Goal: Information Seeking & Learning: Learn about a topic

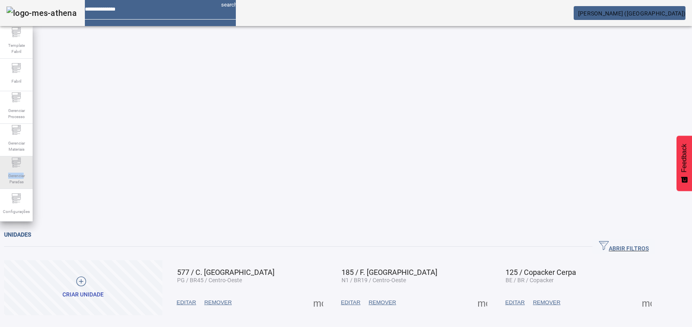
click at [23, 168] on div "Gerenciar Paradas" at bounding box center [16, 173] width 33 height 33
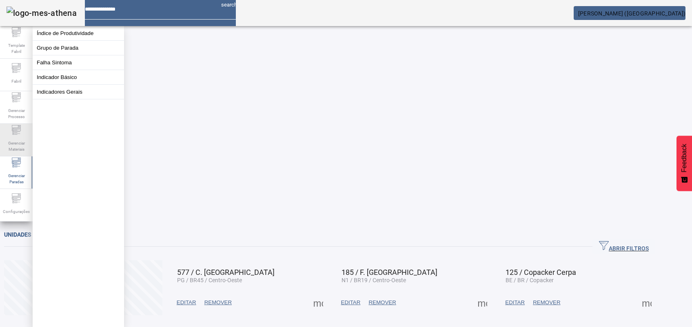
drag, startPoint x: 23, startPoint y: 168, endPoint x: 13, endPoint y: 138, distance: 31.9
click at [13, 138] on span "Gerenciar Materiais" at bounding box center [16, 146] width 24 height 17
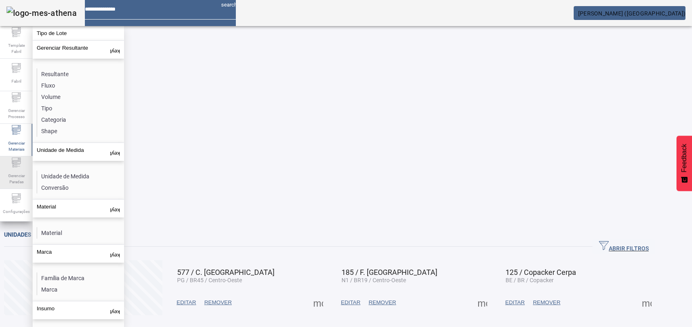
click at [10, 165] on div "Gerenciar Paradas" at bounding box center [16, 173] width 33 height 33
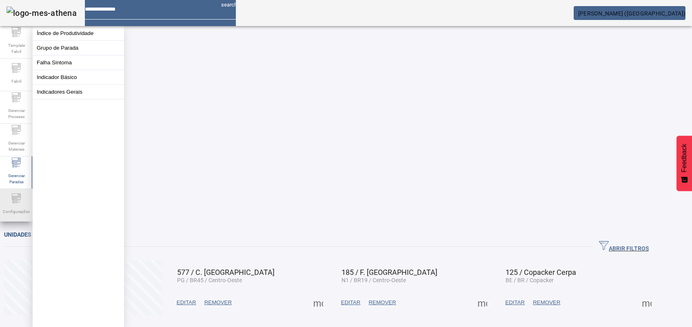
click at [9, 199] on div "Configurações" at bounding box center [16, 205] width 33 height 33
click at [5, 174] on span "Gerenciar Paradas" at bounding box center [16, 178] width 24 height 17
click at [3, 146] on div "Gerenciar Materiais" at bounding box center [16, 140] width 33 height 33
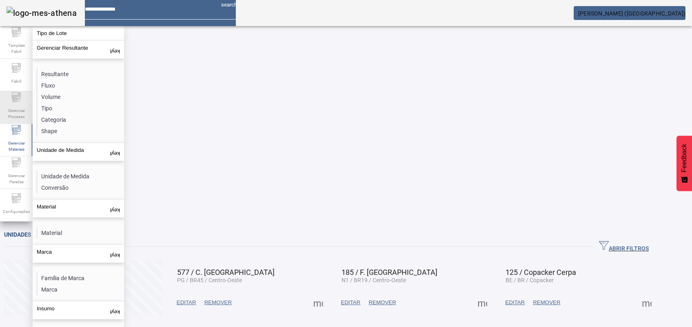
click at [10, 108] on span "Gerenciar Processo" at bounding box center [16, 113] width 24 height 17
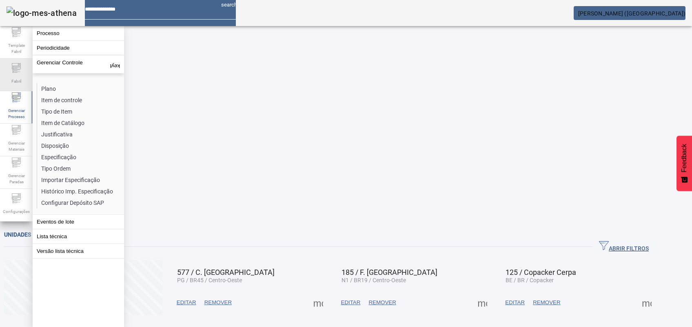
click at [18, 82] on span "Fabril" at bounding box center [16, 81] width 15 height 11
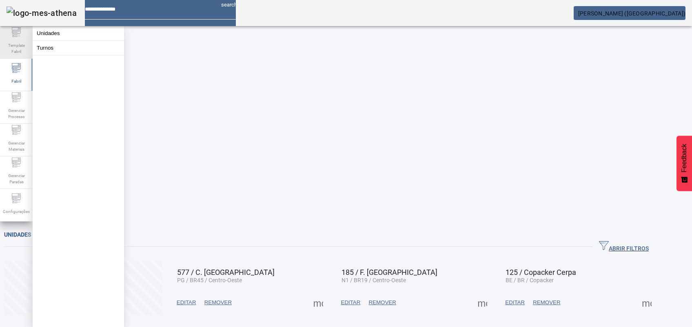
click at [19, 34] on icon at bounding box center [16, 32] width 10 height 10
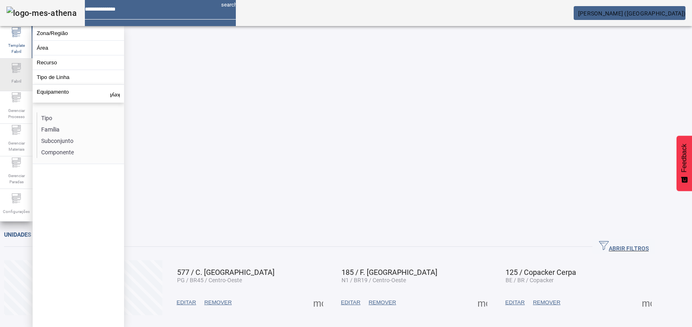
click at [13, 76] on span "Fabril" at bounding box center [16, 81] width 15 height 11
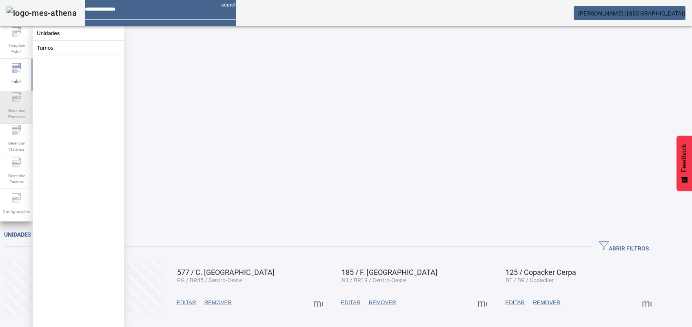
click at [7, 111] on span "Gerenciar Processo" at bounding box center [16, 113] width 24 height 17
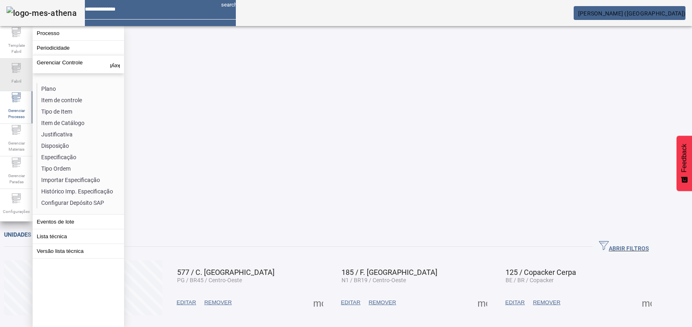
click at [5, 82] on div "Fabril" at bounding box center [16, 75] width 33 height 33
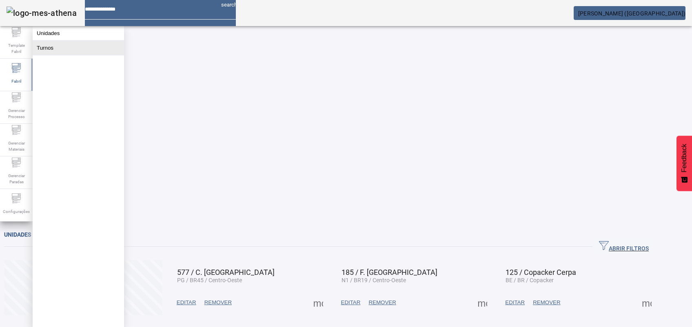
click at [42, 53] on button "Turnos" at bounding box center [78, 48] width 91 height 14
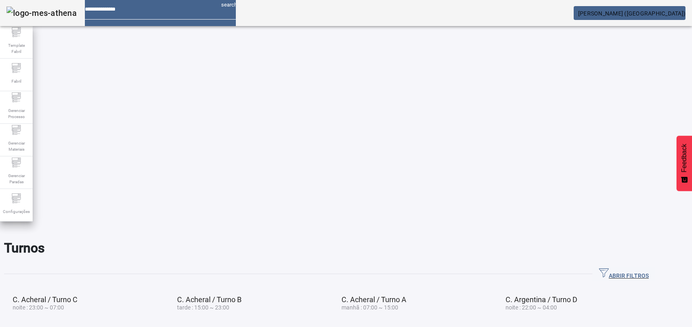
click at [632, 265] on span "button" at bounding box center [623, 275] width 63 height 20
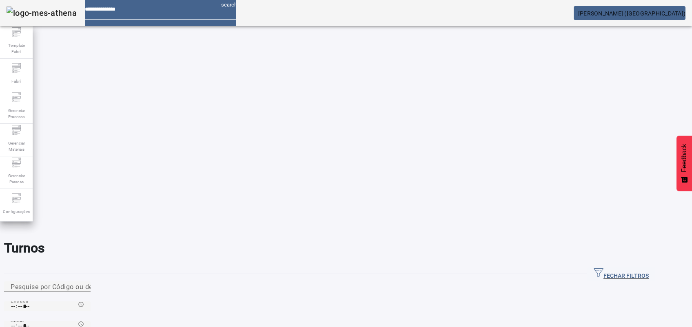
type input "**********"
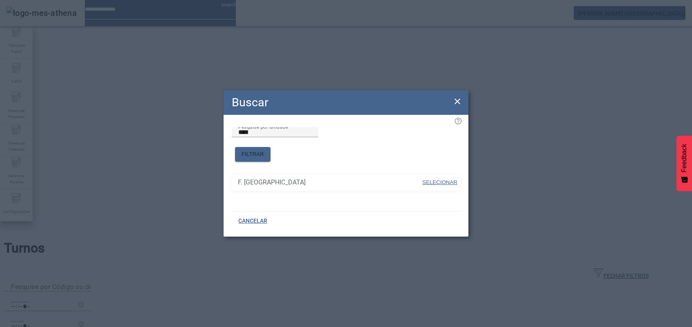
click at [437, 179] on span "SELECIONAR" at bounding box center [439, 182] width 35 height 6
type input "*********"
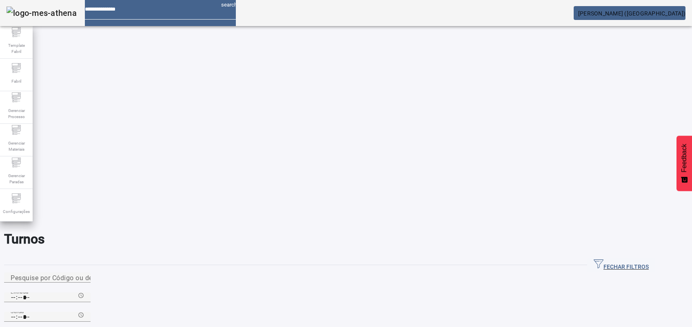
scroll to position [14, 0]
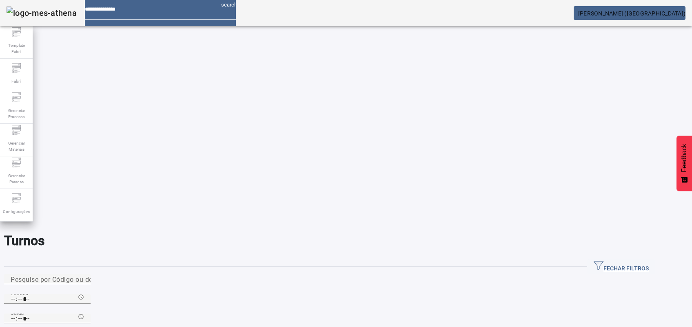
scroll to position [14, 0]
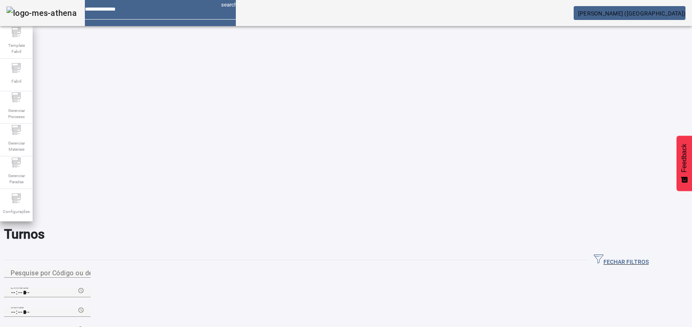
click at [77, 327] on mat-label "Pesquise por unidade" at bounding box center [44, 332] width 66 height 8
click at [84, 327] on input "Pesquise por unidade" at bounding box center [47, 332] width 73 height 10
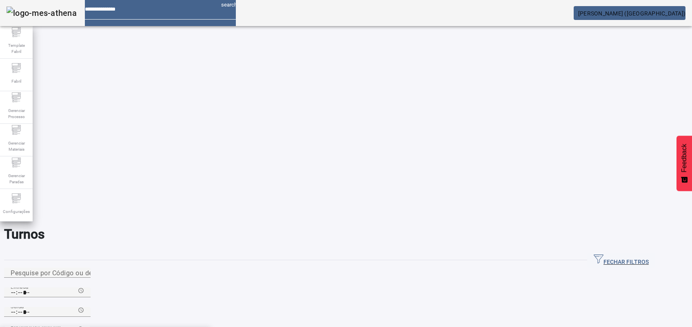
type input "**********"
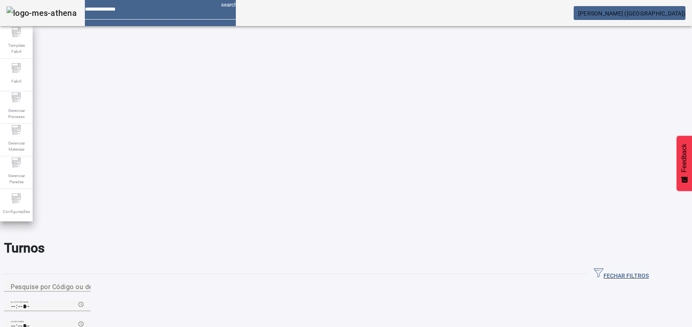
scroll to position [0, 0]
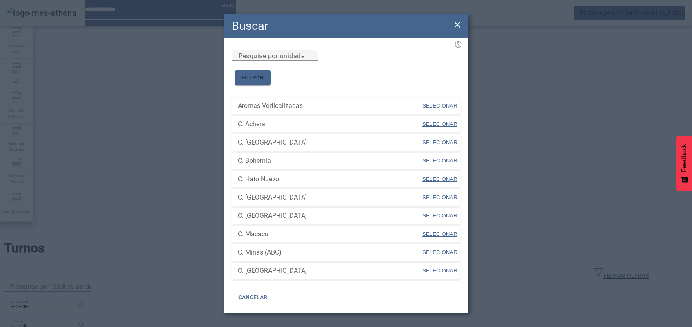
click at [429, 103] on span "SELECIONAR" at bounding box center [439, 106] width 35 height 6
type input "**********"
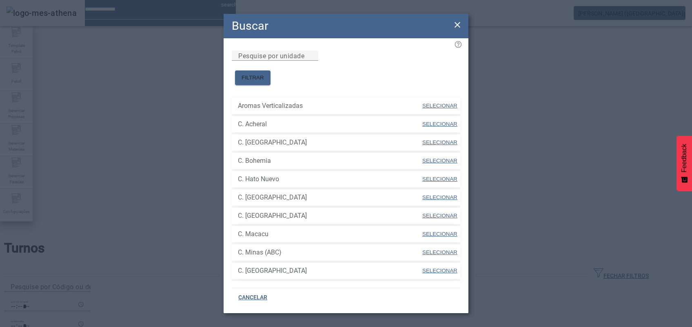
drag, startPoint x: 433, startPoint y: 112, endPoint x: 445, endPoint y: 113, distance: 12.3
click at [434, 121] on span "SELECIONAR" at bounding box center [439, 124] width 35 height 6
type input "**********"
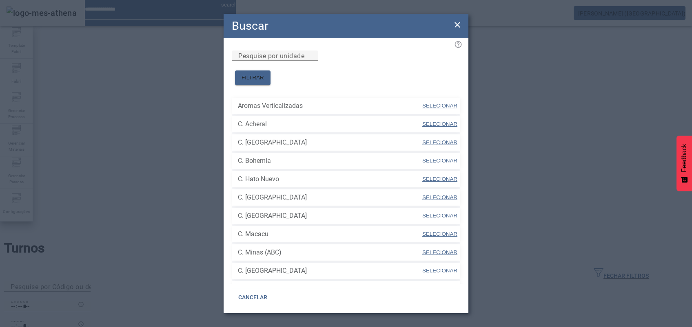
click at [431, 206] on span at bounding box center [439, 216] width 37 height 20
type input "*********"
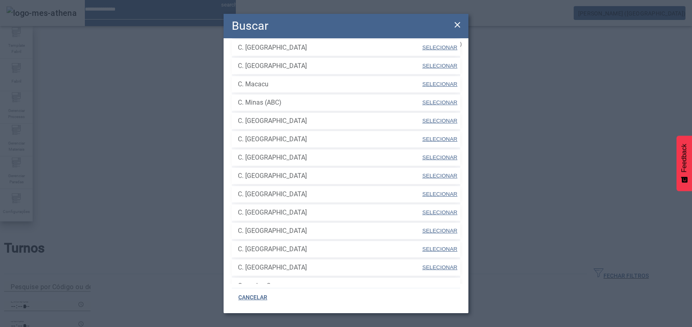
scroll to position [217, 0]
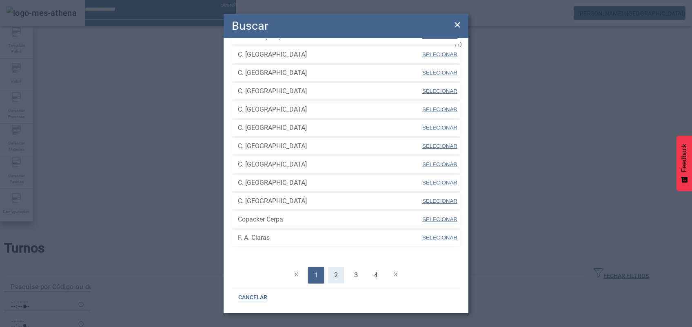
click at [334, 271] on span "2" at bounding box center [336, 276] width 4 height 10
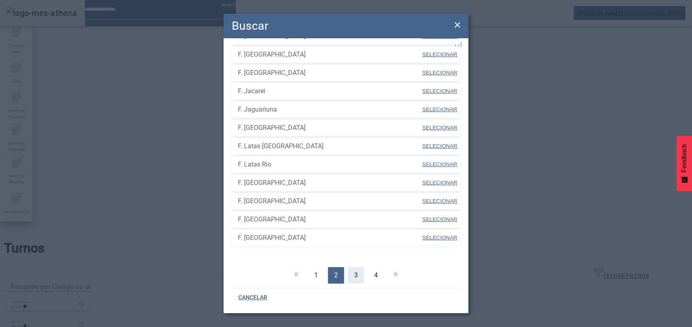
click at [349, 268] on div "3" at bounding box center [356, 276] width 16 height 16
click at [438, 143] on span "SELECIONAR" at bounding box center [439, 146] width 35 height 6
type input "**********"
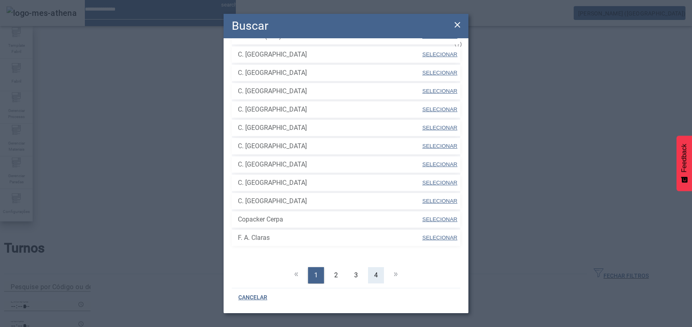
click at [373, 268] on div "4" at bounding box center [376, 276] width 16 height 16
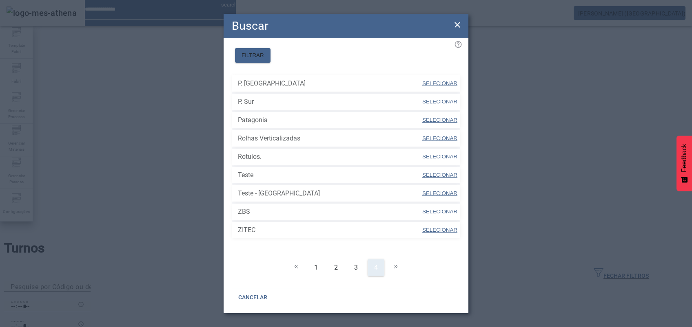
scroll to position [15, 0]
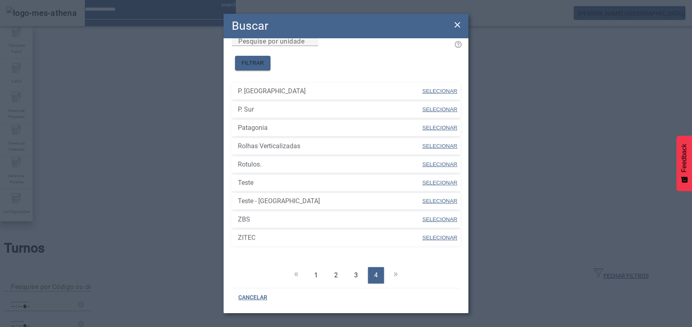
drag, startPoint x: 435, startPoint y: 99, endPoint x: 457, endPoint y: 97, distance: 22.1
click at [437, 106] on span "SELECIONAR" at bounding box center [439, 109] width 35 height 6
type input "******"
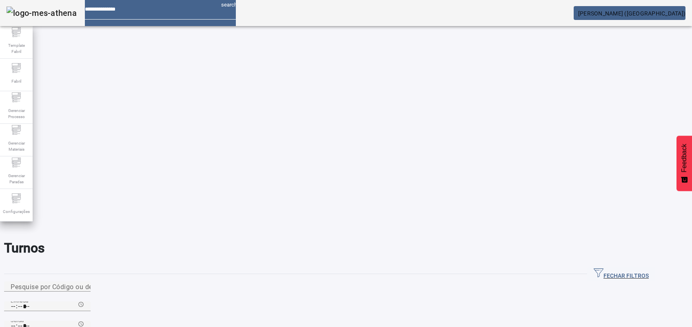
drag, startPoint x: 489, startPoint y: 204, endPoint x: 494, endPoint y: 202, distance: 4.8
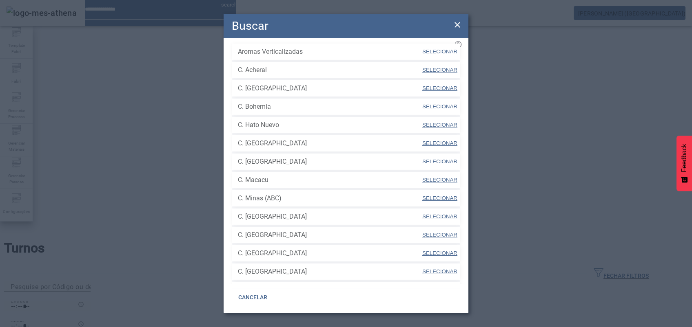
scroll to position [108, 0]
click at [422, 178] on span "SELECIONAR" at bounding box center [439, 181] width 35 height 6
type input "**********"
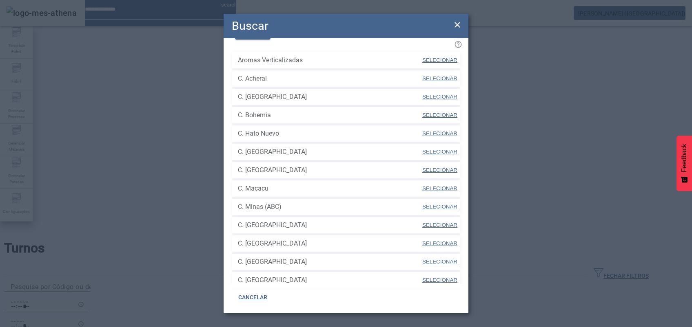
scroll to position [217, 0]
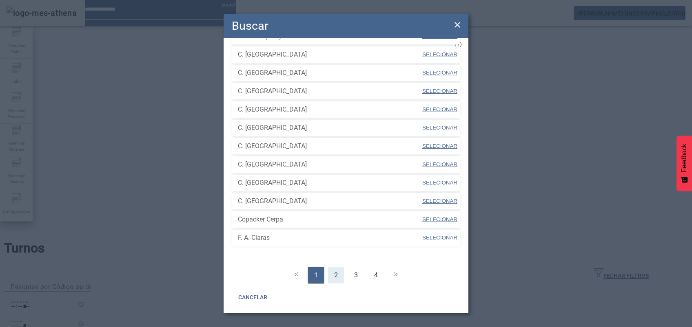
click at [334, 271] on span "2" at bounding box center [336, 276] width 4 height 10
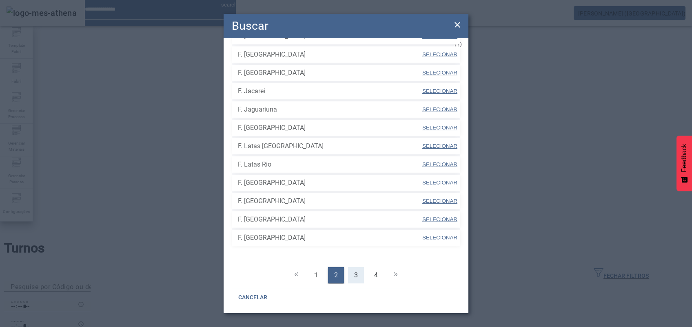
click at [348, 268] on div "3" at bounding box center [356, 276] width 16 height 16
click at [374, 271] on span "4" at bounding box center [376, 276] width 4 height 10
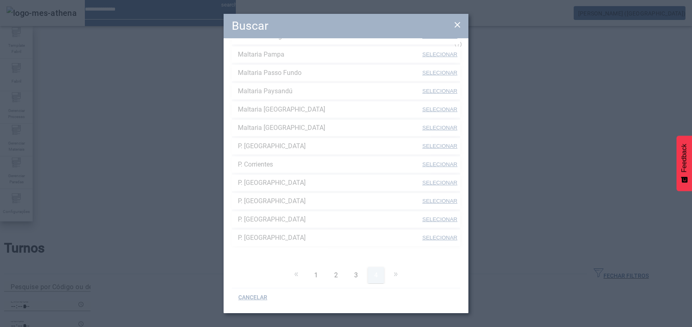
scroll to position [15, 0]
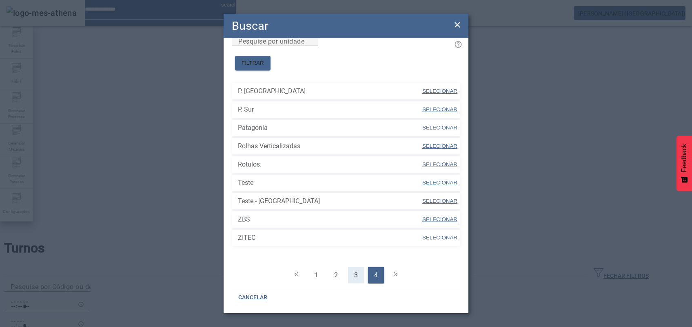
drag, startPoint x: 372, startPoint y: 263, endPoint x: 350, endPoint y: 259, distance: 21.5
click at [354, 271] on span "3" at bounding box center [356, 276] width 4 height 10
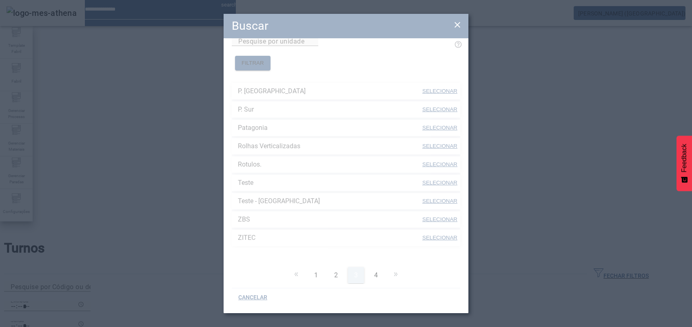
scroll to position [217, 0]
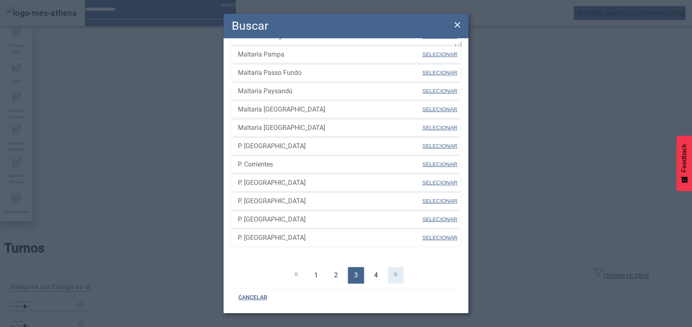
click at [392, 270] on icon at bounding box center [396, 275] width 10 height 10
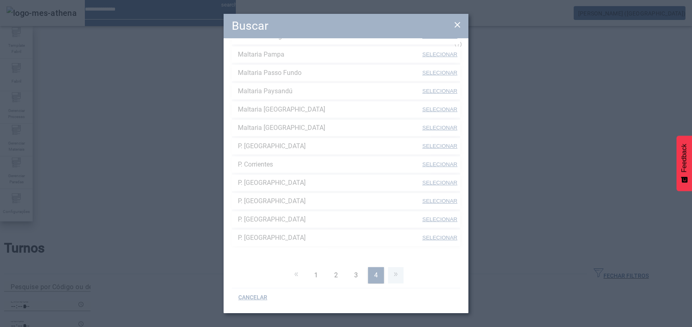
scroll to position [15, 0]
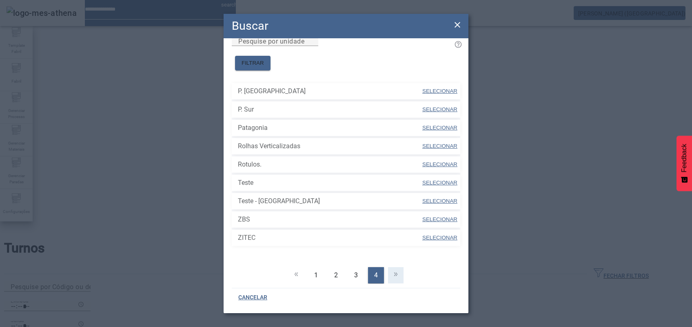
click at [392, 268] on ul "1 2 3 4" at bounding box center [346, 276] width 228 height 16
click at [354, 271] on span "3" at bounding box center [356, 276] width 4 height 10
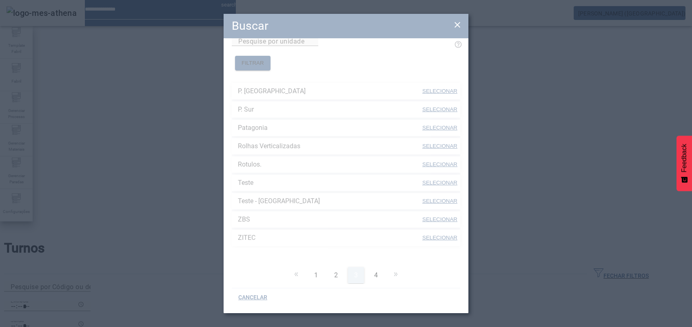
scroll to position [217, 0]
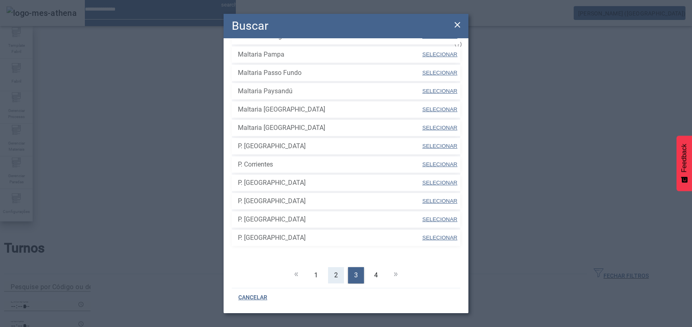
click at [334, 271] on span "2" at bounding box center [336, 276] width 4 height 10
click at [310, 268] on div "1" at bounding box center [316, 276] width 16 height 16
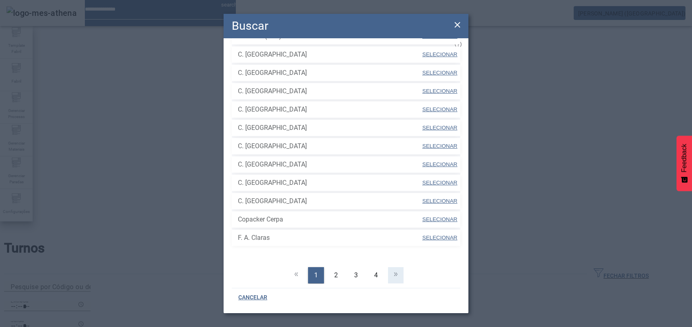
click at [393, 270] on icon at bounding box center [396, 275] width 10 height 10
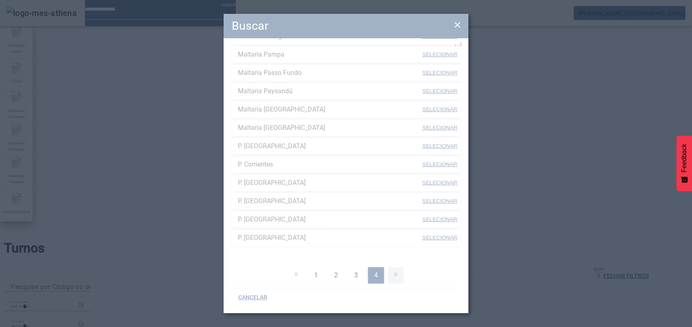
scroll to position [15, 0]
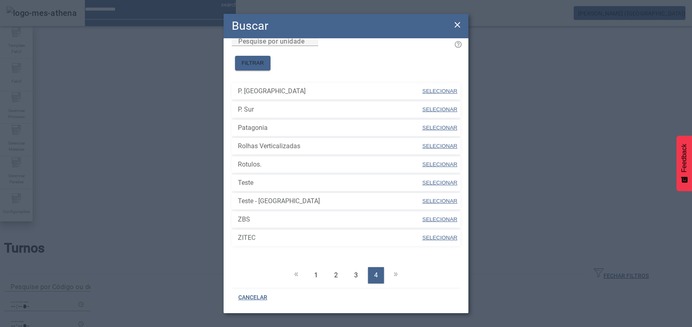
click at [394, 268] on ul "1 2 3 4" at bounding box center [346, 276] width 228 height 16
click at [395, 268] on ul "1 2 3 4" at bounding box center [346, 276] width 228 height 16
click at [458, 26] on icon at bounding box center [457, 25] width 6 height 6
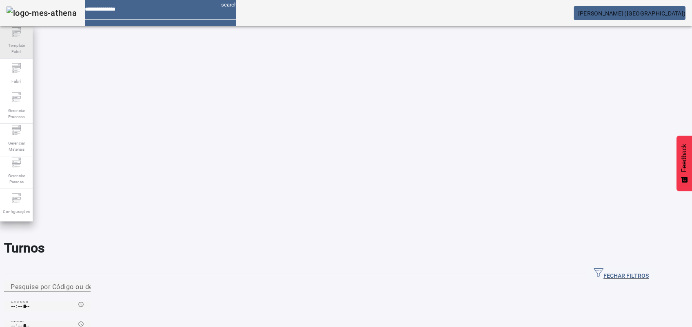
click at [21, 46] on span "Template Fabril" at bounding box center [16, 48] width 24 height 17
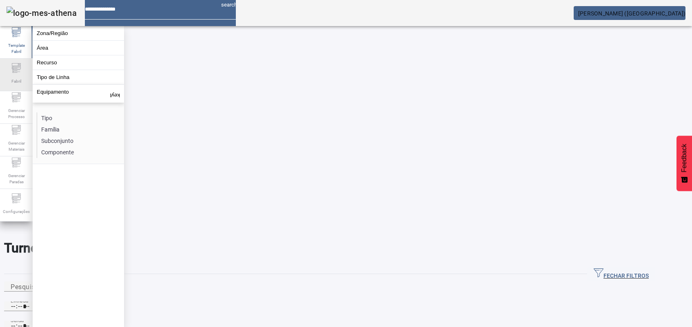
drag, startPoint x: 21, startPoint y: 46, endPoint x: 6, endPoint y: 75, distance: 32.8
click at [6, 75] on div "Fabril" at bounding box center [16, 75] width 33 height 33
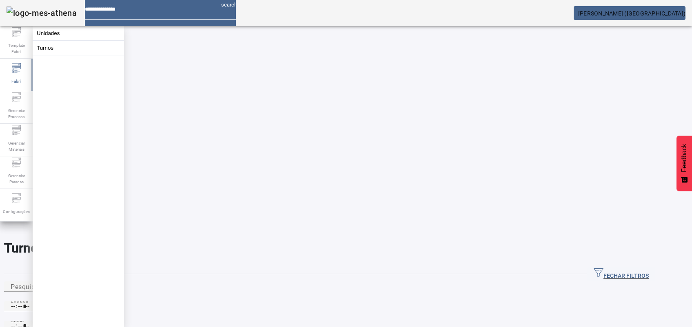
drag, startPoint x: 268, startPoint y: 221, endPoint x: 261, endPoint y: 217, distance: 7.8
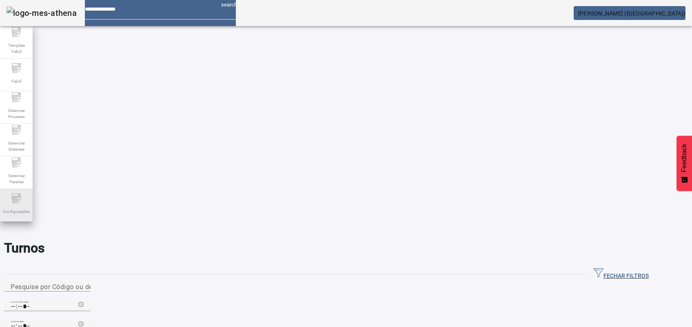
click at [20, 214] on span "Configurações" at bounding box center [16, 211] width 32 height 11
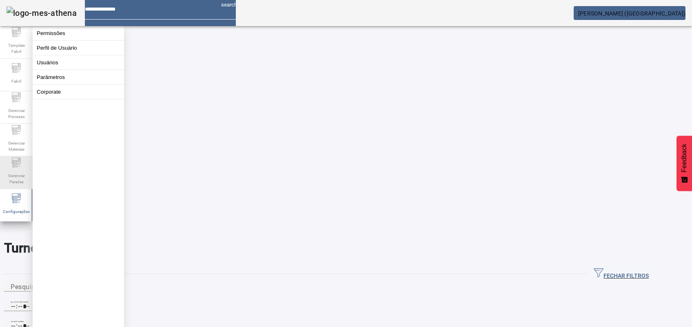
click at [15, 172] on span "Gerenciar Paradas" at bounding box center [16, 178] width 24 height 17
click at [13, 140] on span "Gerenciar Materiais" at bounding box center [16, 146] width 24 height 17
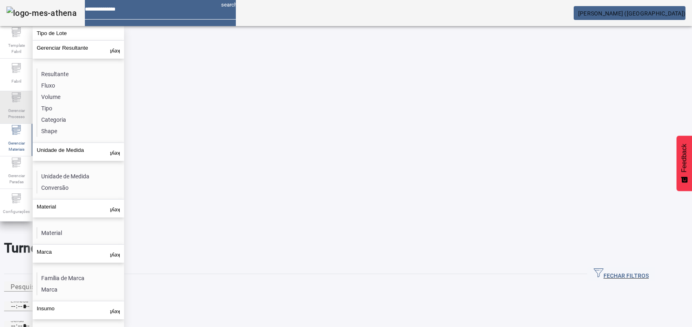
click at [21, 110] on span "Gerenciar Processo" at bounding box center [16, 113] width 24 height 17
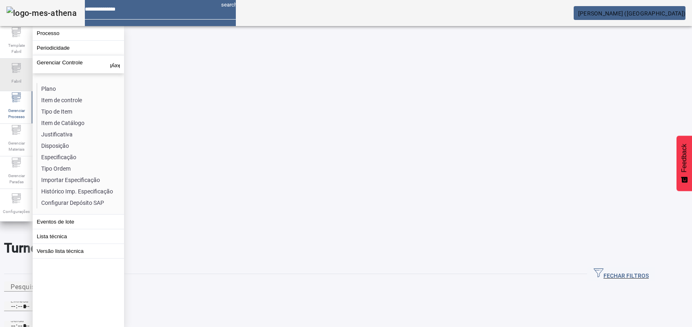
click at [15, 76] on span "Fabril" at bounding box center [16, 81] width 15 height 11
